Goal: Task Accomplishment & Management: Complete application form

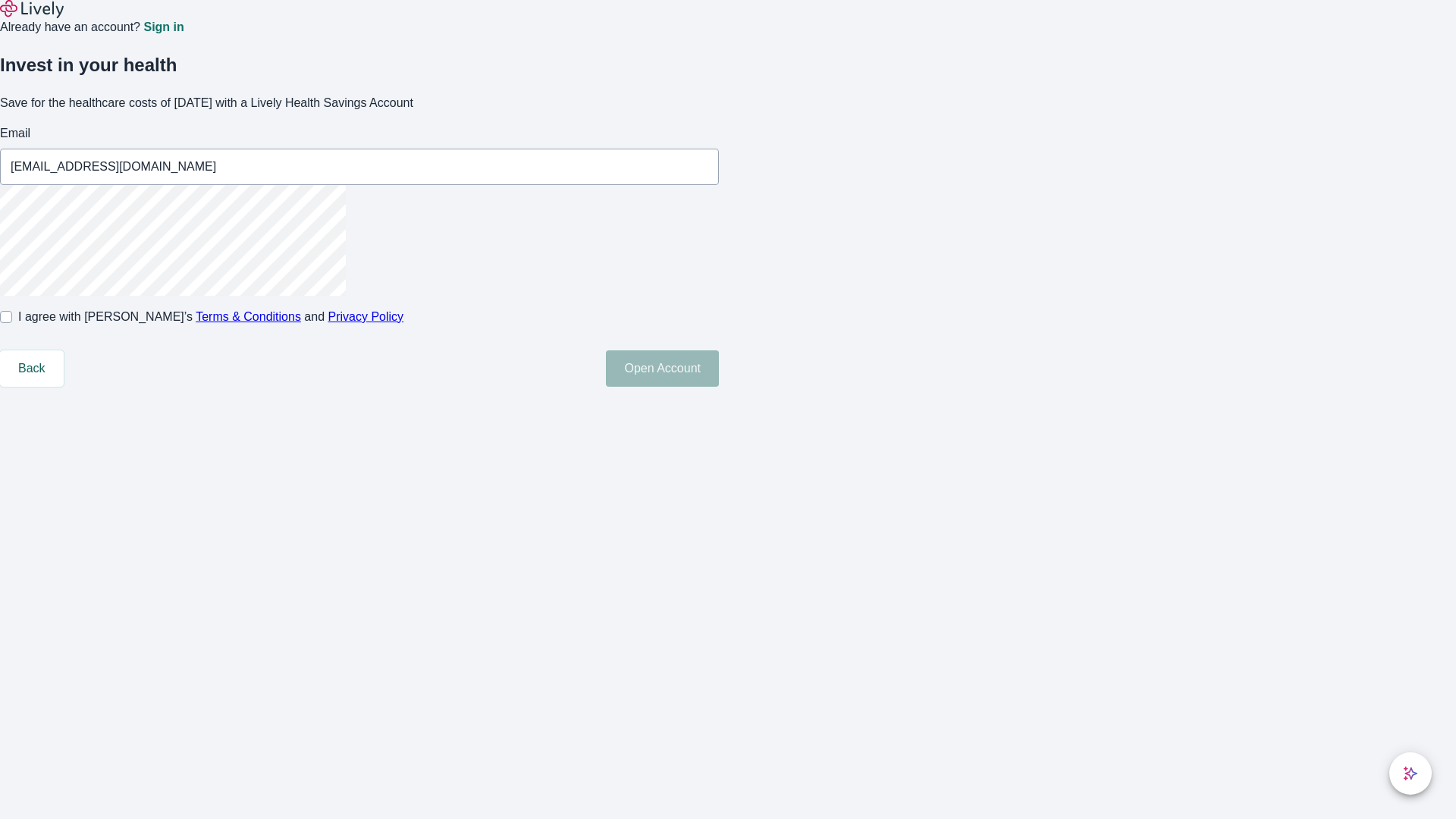
click at [12, 323] on input "I agree with Lively’s Terms & Conditions and Privacy Policy" at bounding box center [6, 317] width 12 height 12
checkbox input "true"
click at [719, 386] on button "Open Account" at bounding box center [662, 368] width 113 height 36
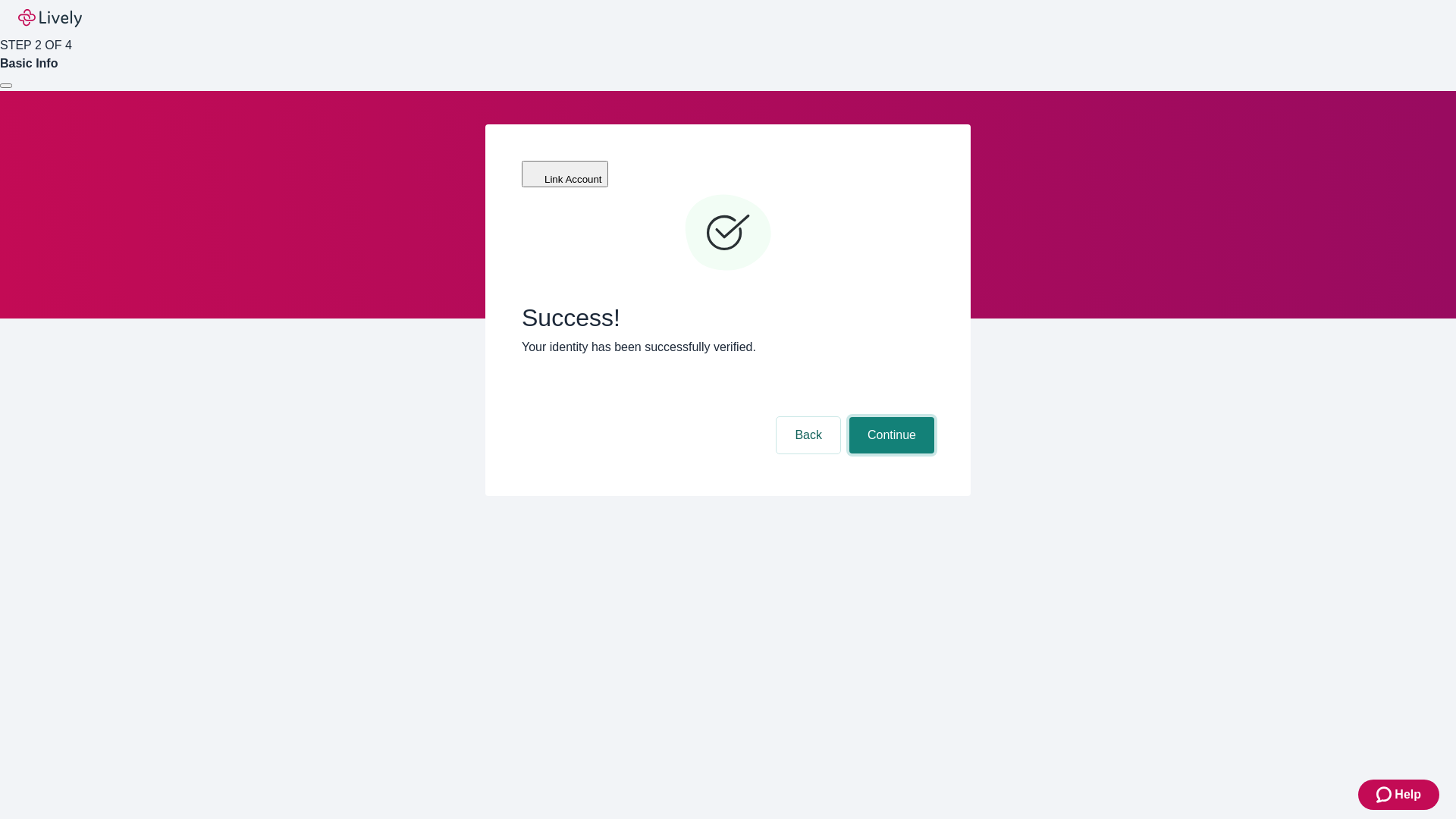
click at [889, 417] on button "Continue" at bounding box center [892, 435] width 85 height 36
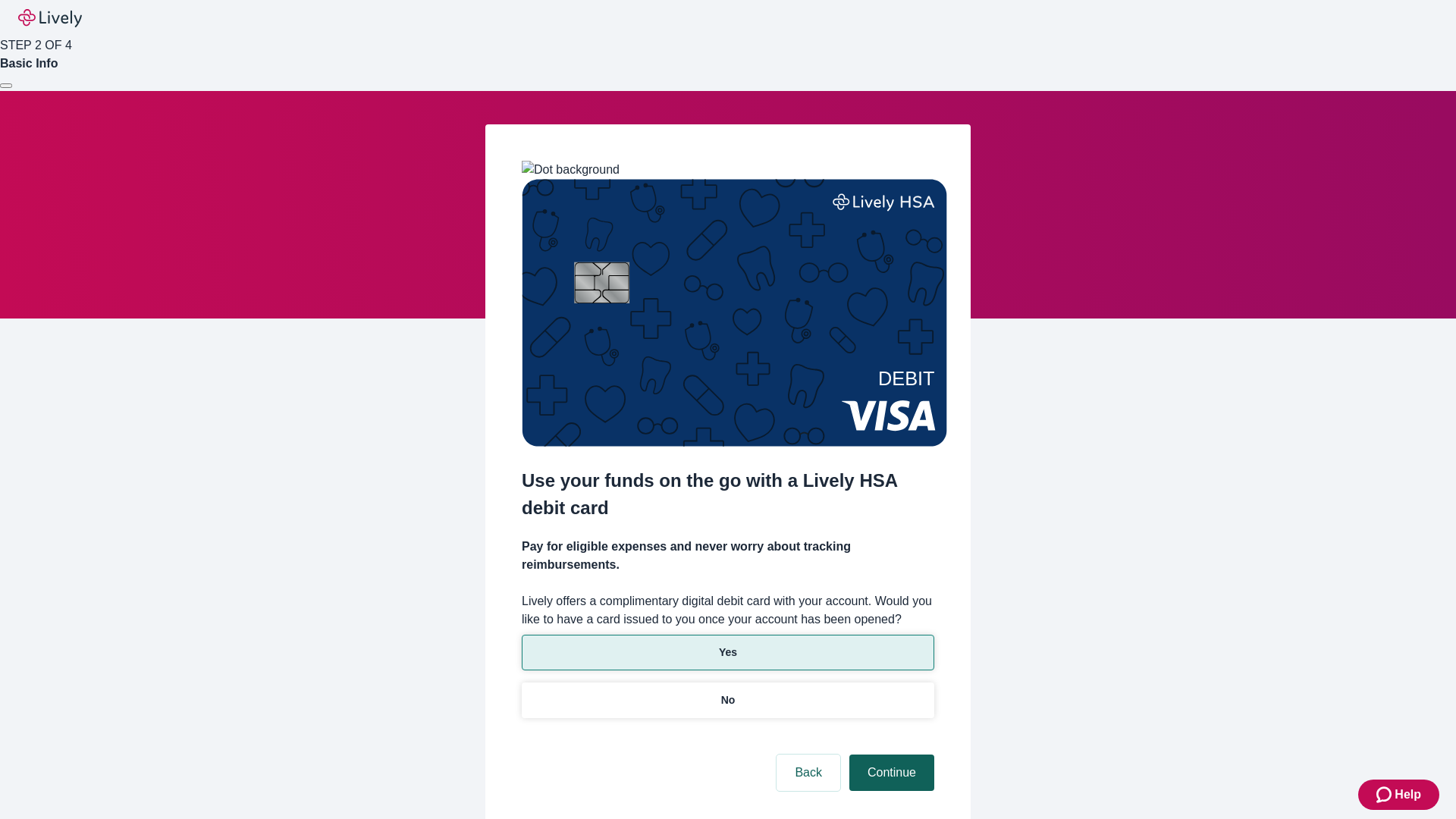
click at [728, 645] on p "Yes" at bounding box center [728, 652] width 18 height 16
click at [889, 755] on button "Continue" at bounding box center [892, 773] width 85 height 36
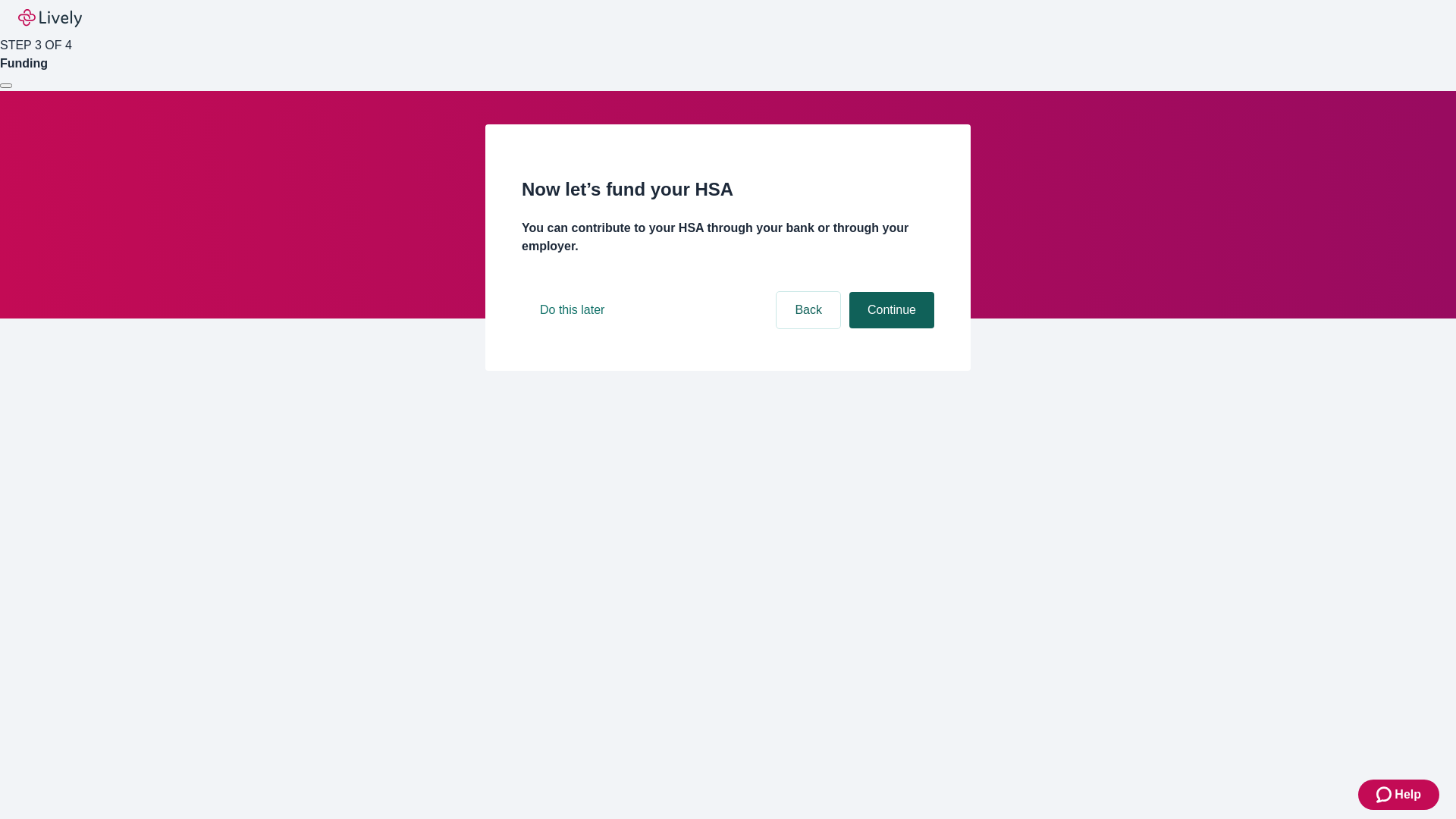
click at [889, 329] on button "Continue" at bounding box center [892, 310] width 85 height 36
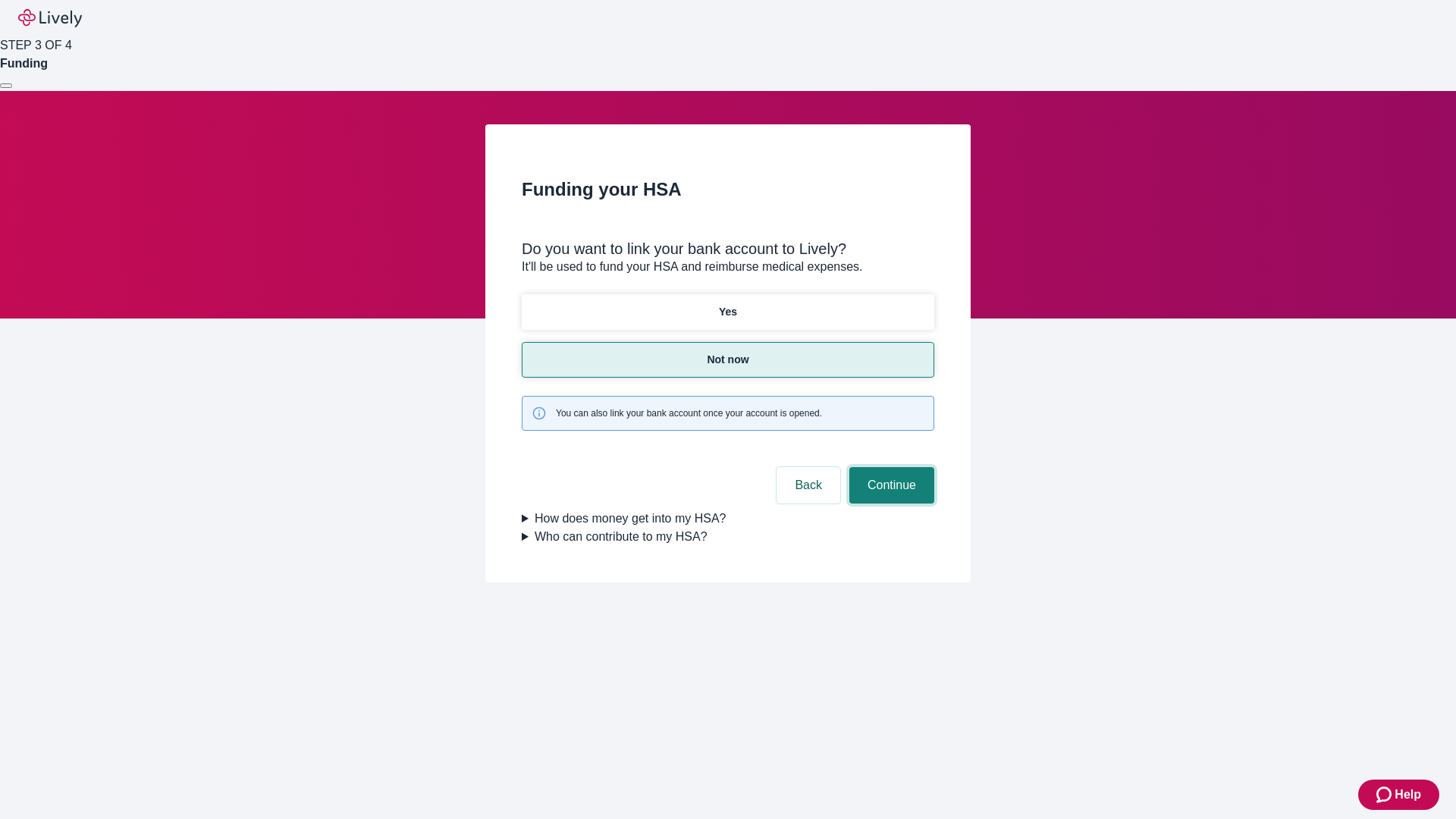
click at [889, 467] on button "Continue" at bounding box center [892, 485] width 85 height 36
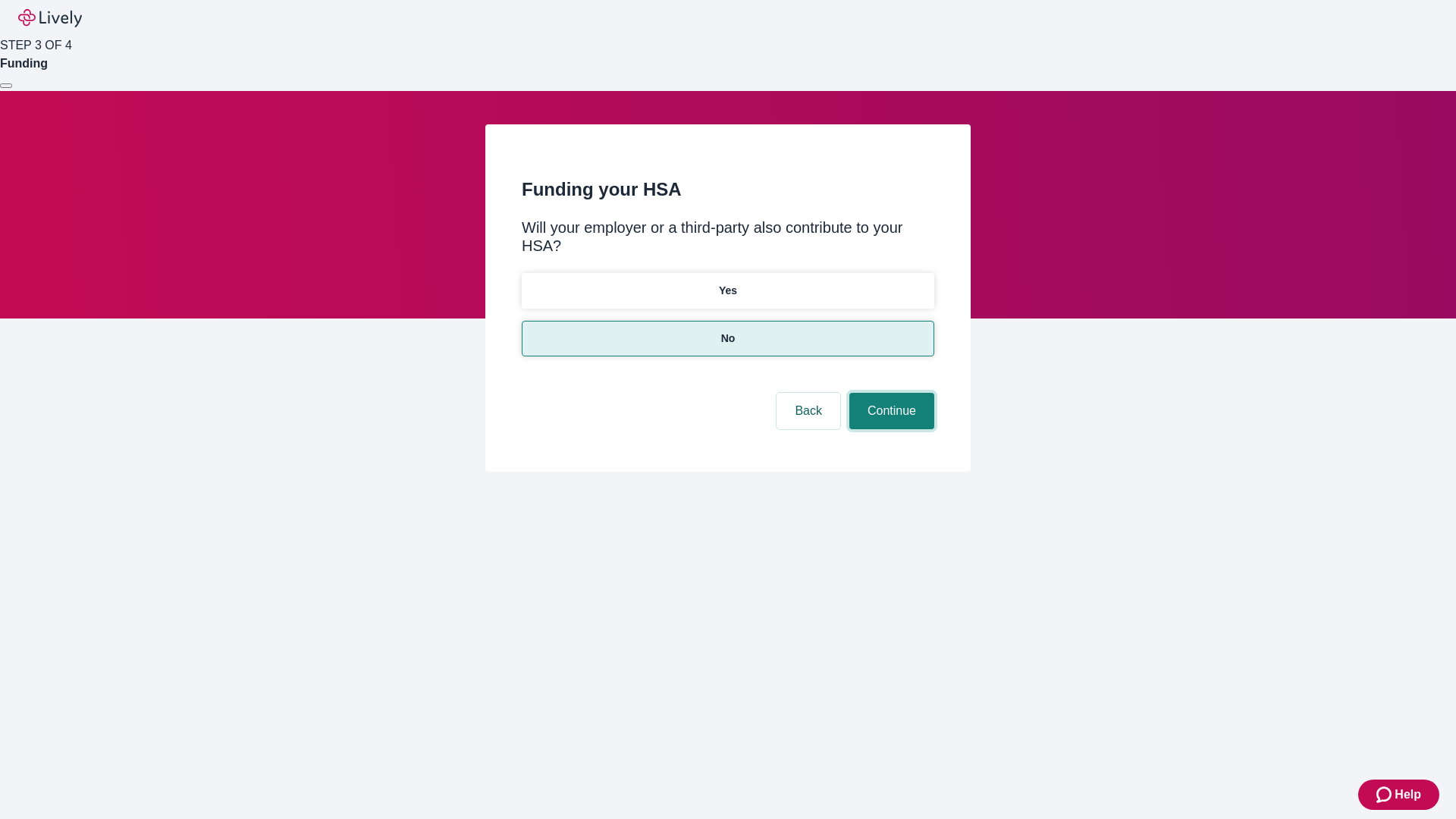
click at [889, 393] on button "Continue" at bounding box center [892, 411] width 85 height 36
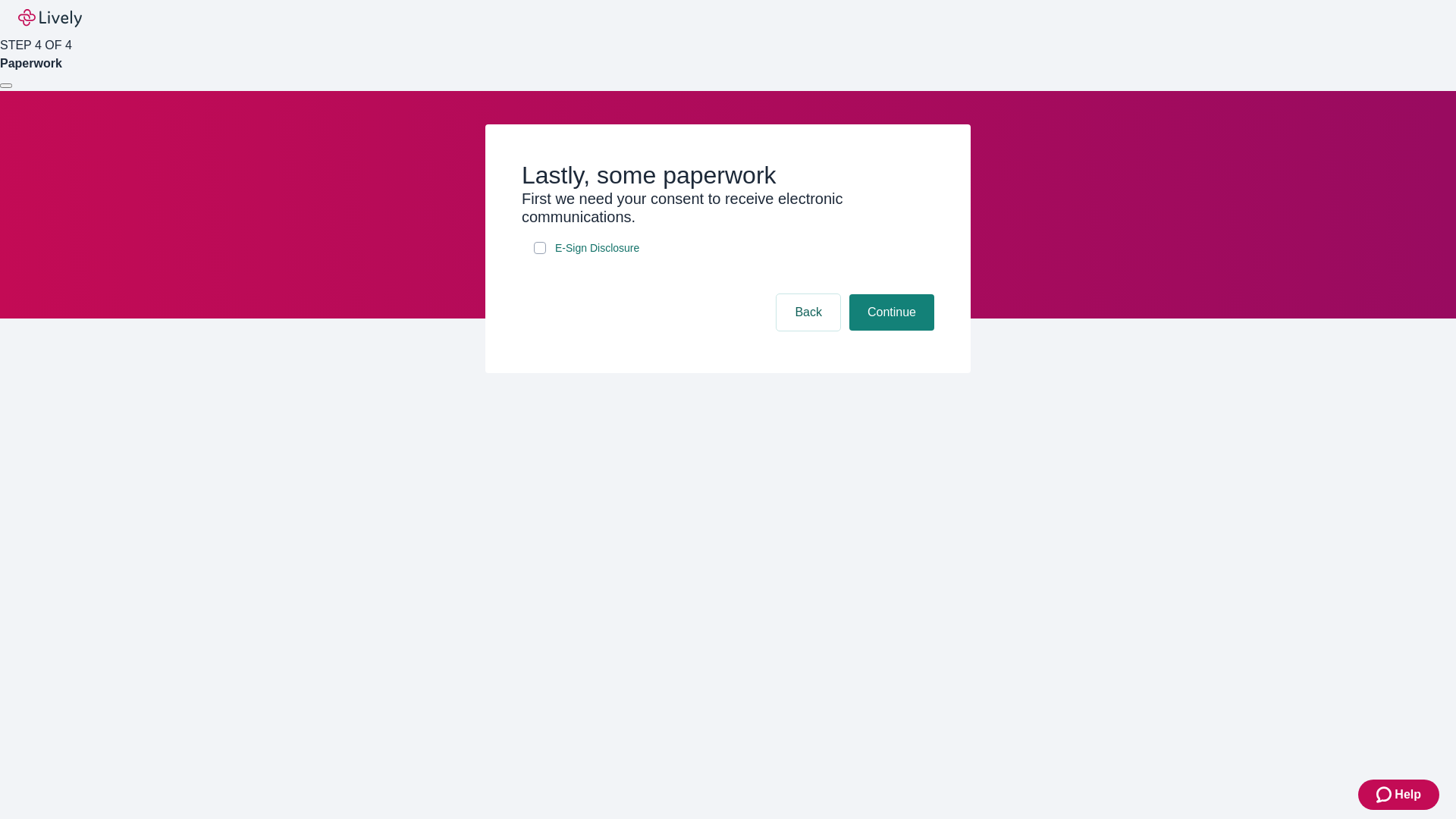
click at [540, 254] on input "E-Sign Disclosure" at bounding box center [540, 248] width 12 height 12
checkbox input "true"
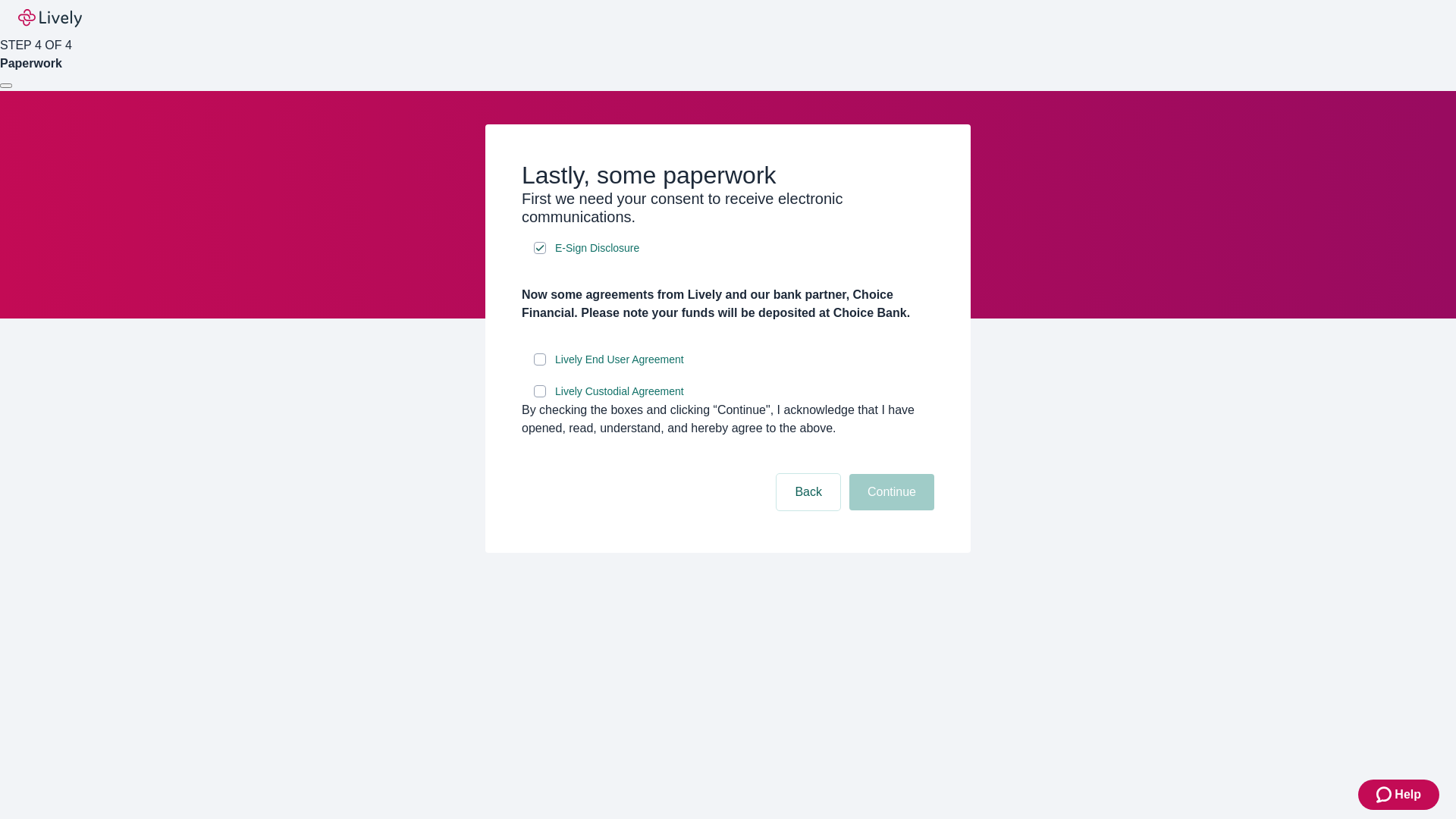
click at [540, 366] on input "Lively End User Agreement" at bounding box center [540, 359] width 12 height 12
checkbox input "true"
click at [540, 397] on input "Lively Custodial Agreement" at bounding box center [540, 391] width 12 height 12
checkbox input "true"
click at [889, 510] on button "Continue" at bounding box center [892, 492] width 85 height 36
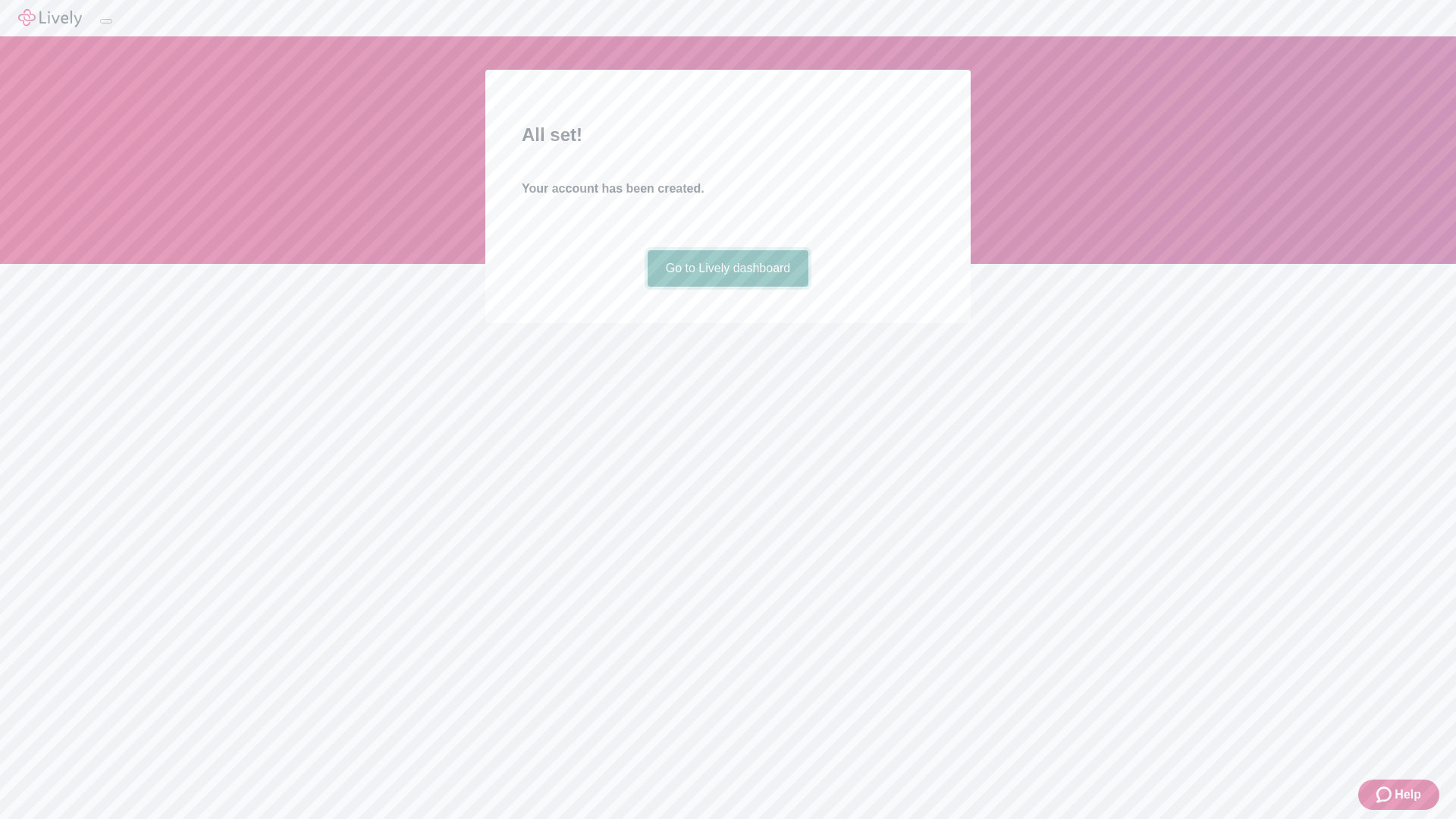
click at [728, 286] on link "Go to Lively dashboard" at bounding box center [728, 268] width 162 height 36
